Goal: Task Accomplishment & Management: Use online tool/utility

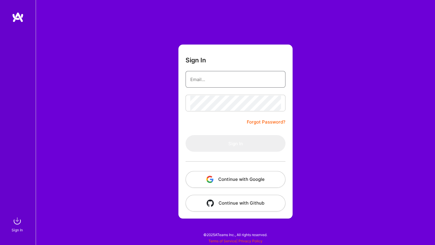
type input "[PERSON_NAME][EMAIL_ADDRESS][DOMAIN_NAME]"
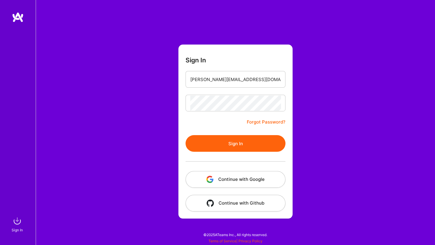
click at [216, 147] on button "Sign In" at bounding box center [235, 143] width 100 height 17
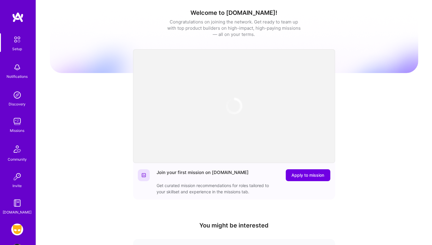
click at [18, 230] on img at bounding box center [17, 230] width 12 height 12
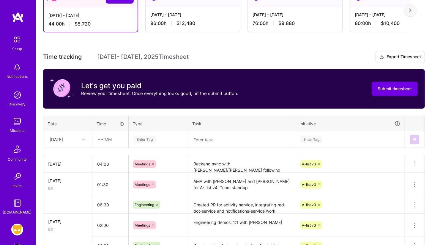
scroll to position [120, 0]
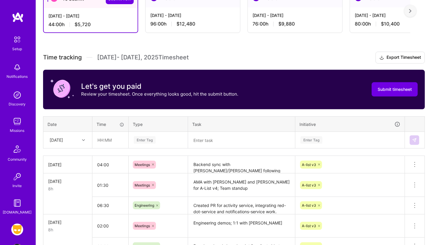
click at [73, 140] on div "[DATE]" at bounding box center [63, 140] width 33 height 10
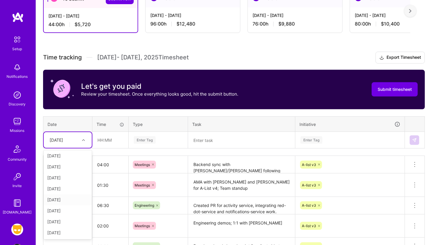
scroll to position [66, 0]
click at [77, 200] on div "[DATE]" at bounding box center [68, 201] width 48 height 11
click at [114, 135] on input "text" at bounding box center [110, 140] width 35 height 16
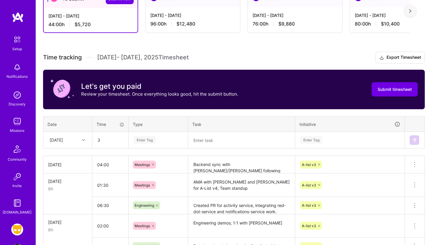
type input "03:00"
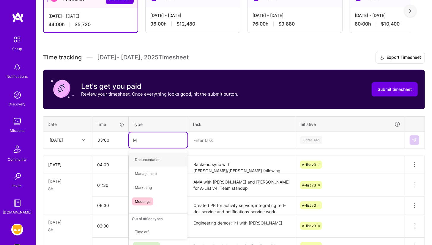
type input "Meet"
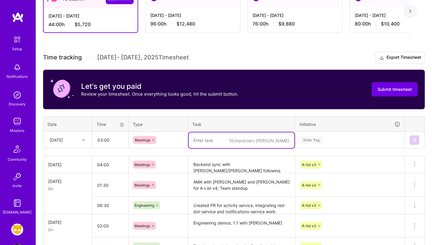
paste textarea "Backend sync with [PERSON_NAME]/Abram Team sync on Notifications payload format…"
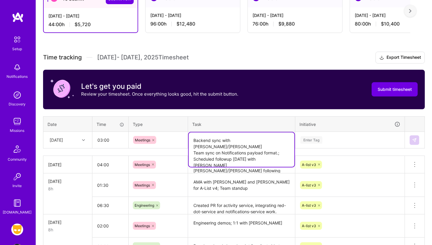
paste textarea
type textarea "Backend sync with [PERSON_NAME]/[PERSON_NAME]; Team sync on Notifications paylo…"
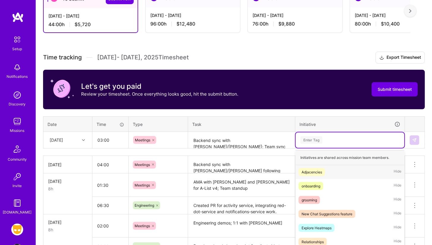
scroll to position [149, 0]
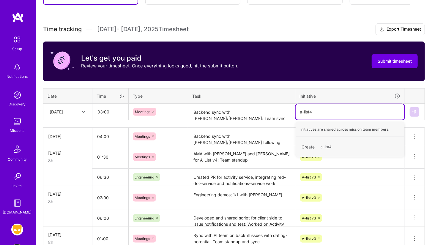
type input "a-list"
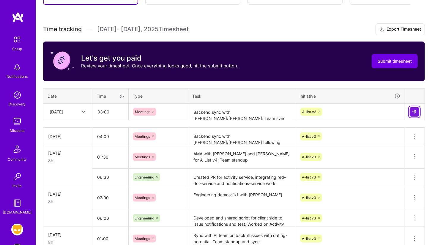
click at [410, 114] on button at bounding box center [415, 112] width 10 height 10
